Goal: Find specific page/section: Find specific page/section

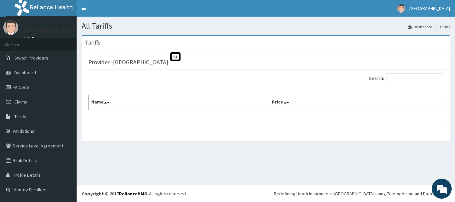
drag, startPoint x: 123, startPoint y: 83, endPoint x: 120, endPoint y: 75, distance: 8.7
click at [122, 83] on div "Search:" at bounding box center [265, 79] width 365 height 12
click at [21, 104] on span "Claims" at bounding box center [20, 102] width 13 height 6
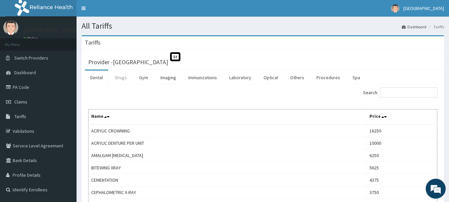
click at [120, 78] on link "Drugs" at bounding box center [121, 78] width 22 height 14
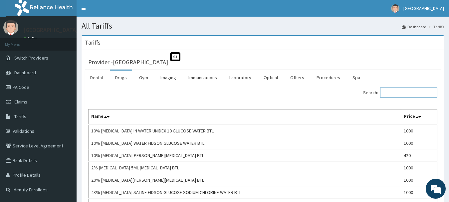
click at [408, 94] on input "Search:" at bounding box center [409, 93] width 57 height 10
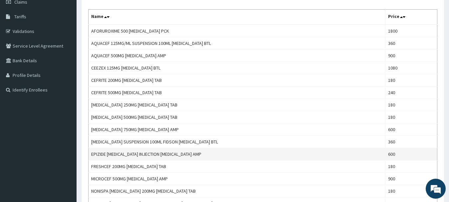
scroll to position [167, 0]
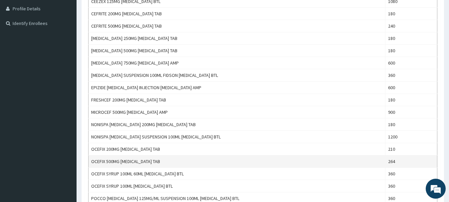
type input "cefu"
click at [388, 160] on td "264" at bounding box center [412, 162] width 52 height 12
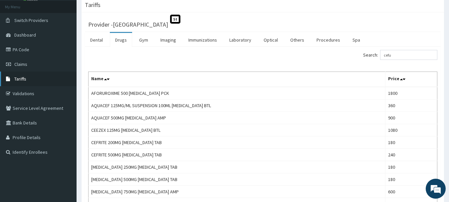
scroll to position [33, 0]
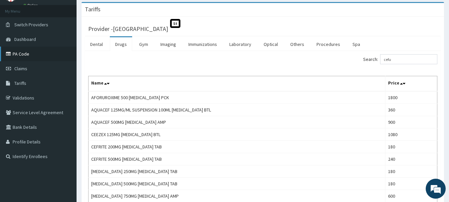
click at [28, 56] on link "PA Code" at bounding box center [38, 54] width 77 height 15
